Goal: Information Seeking & Learning: Learn about a topic

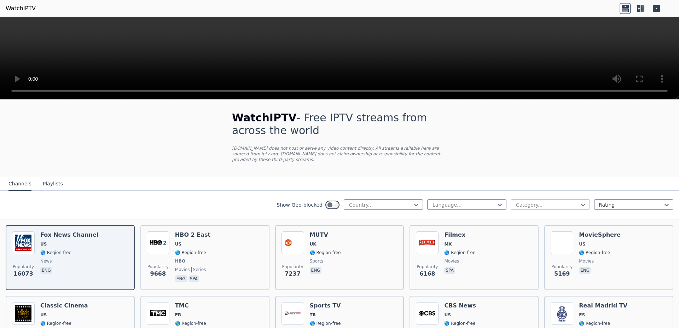
click at [571, 202] on div at bounding box center [547, 204] width 64 height 7
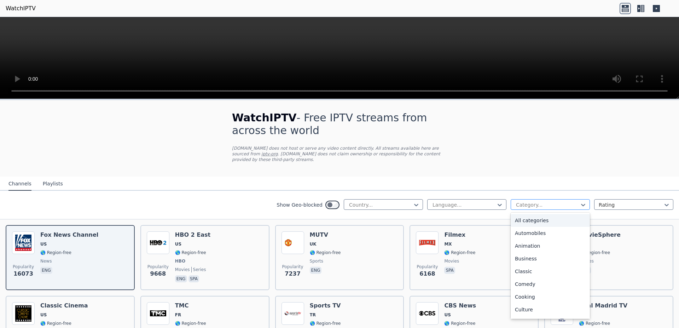
click at [571, 202] on div at bounding box center [547, 204] width 64 height 7
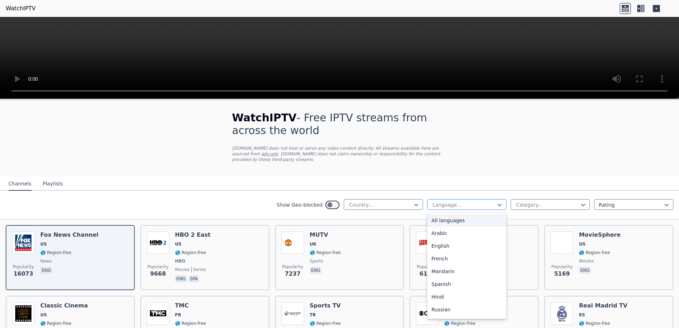
click at [482, 201] on div at bounding box center [464, 204] width 64 height 7
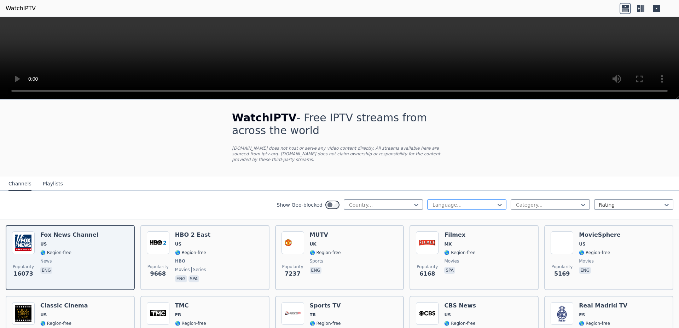
click at [482, 201] on div at bounding box center [464, 204] width 64 height 7
click at [401, 201] on div at bounding box center [380, 204] width 64 height 7
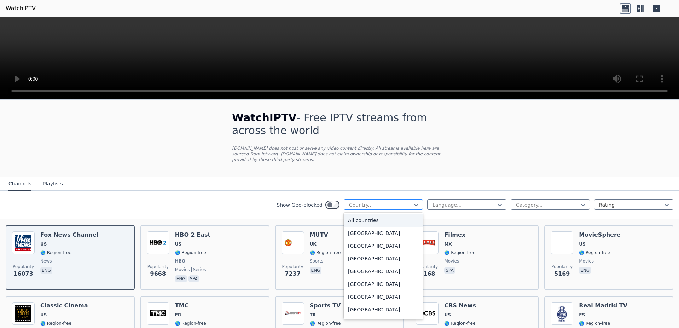
click at [401, 201] on div at bounding box center [380, 204] width 64 height 7
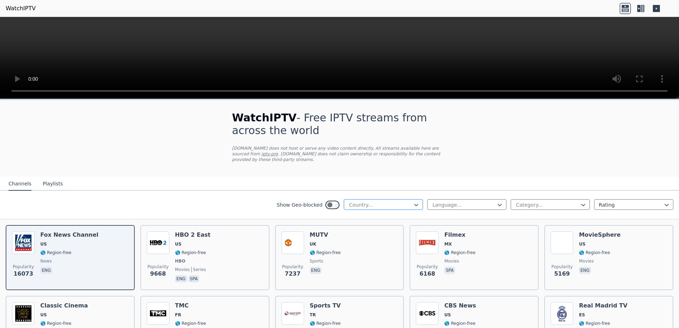
click at [358, 201] on div at bounding box center [380, 204] width 64 height 7
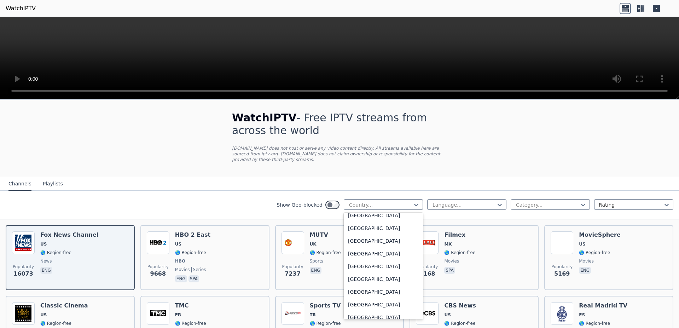
scroll to position [312, 0]
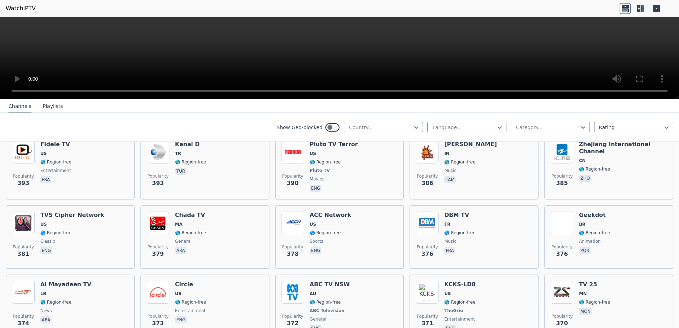
scroll to position [3435, 0]
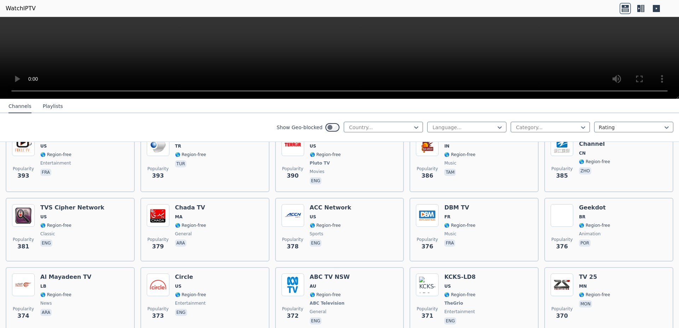
click at [383, 121] on div "Show Geo-blocked Country... Language... Category... Rating" at bounding box center [339, 127] width 679 height 29
click at [382, 126] on div at bounding box center [380, 127] width 64 height 7
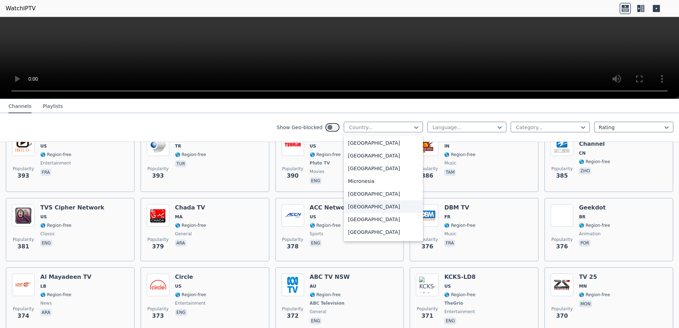
scroll to position [1560, 0]
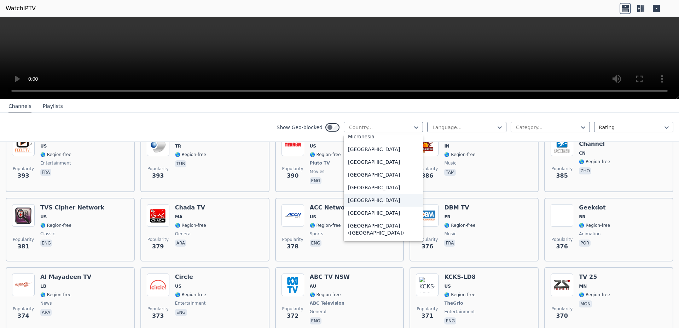
click at [377, 203] on div "[GEOGRAPHIC_DATA]" at bounding box center [383, 200] width 79 height 13
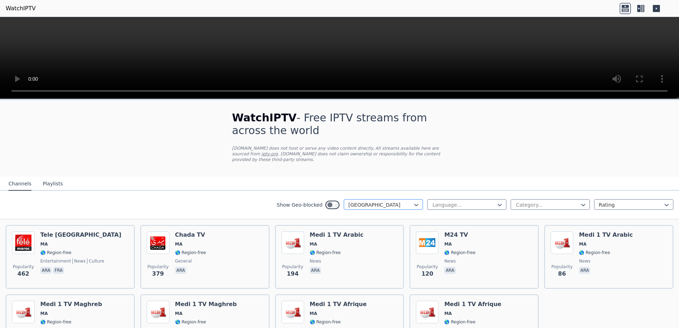
click at [401, 201] on div at bounding box center [380, 204] width 64 height 7
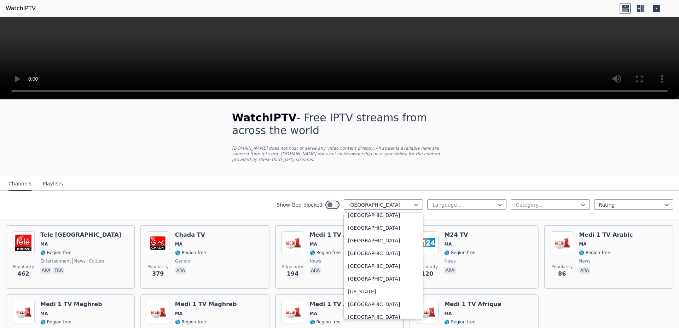
scroll to position [1848, 0]
click at [355, 295] on div "[GEOGRAPHIC_DATA]" at bounding box center [383, 301] width 79 height 13
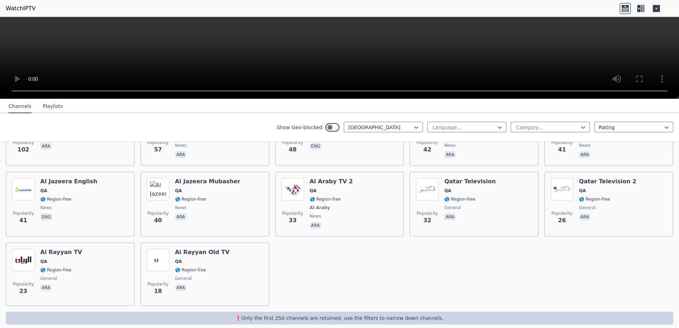
scroll to position [196, 0]
